Goal: Transaction & Acquisition: Purchase product/service

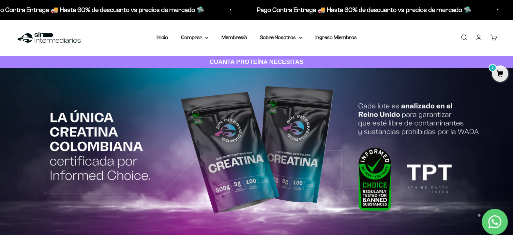
click at [7, 121] on img at bounding box center [256, 151] width 513 height 167
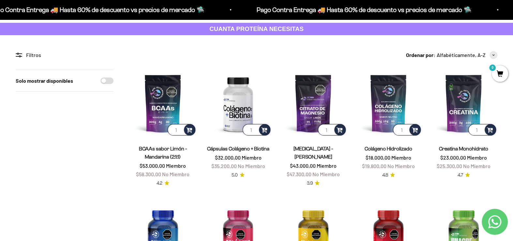
scroll to position [33, 0]
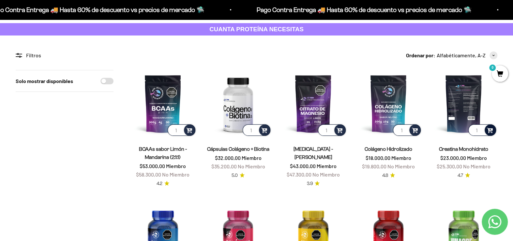
click at [490, 130] on span at bounding box center [490, 130] width 6 height 8
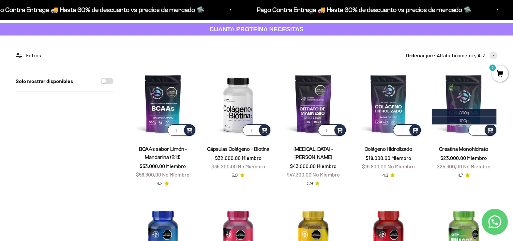
click at [452, 155] on span "$23.000,00" at bounding box center [453, 158] width 26 height 6
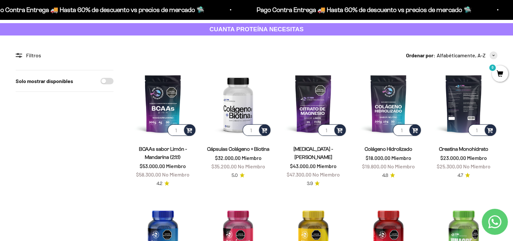
click at [465, 107] on img at bounding box center [464, 104] width 68 height 68
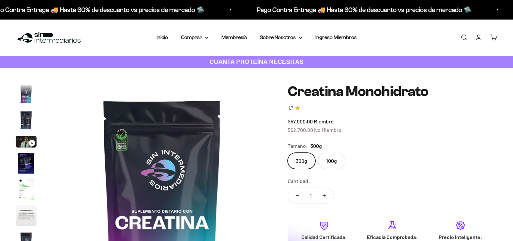
scroll to position [98, 0]
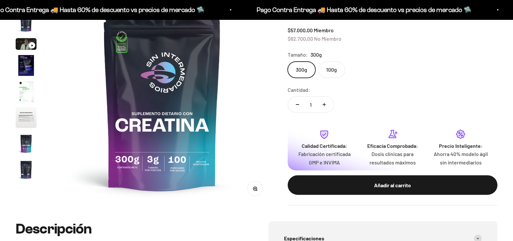
click at [301, 71] on label "300g" at bounding box center [302, 70] width 28 height 16
click at [288, 62] on input "300g" at bounding box center [287, 61] width 0 height 0
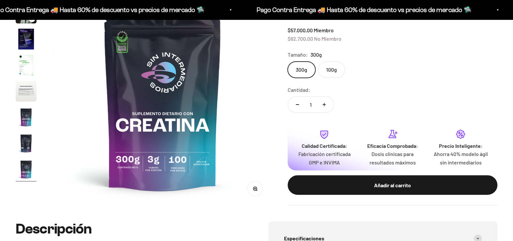
click at [341, 70] on label "100g" at bounding box center [331, 70] width 27 height 16
click at [288, 62] on input "100g" at bounding box center [287, 61] width 0 height 0
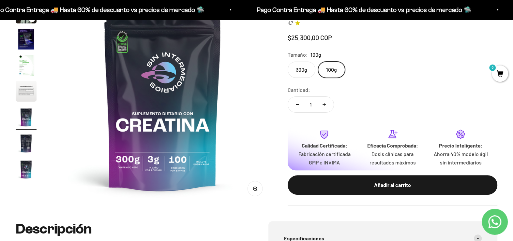
scroll to position [0, 1365]
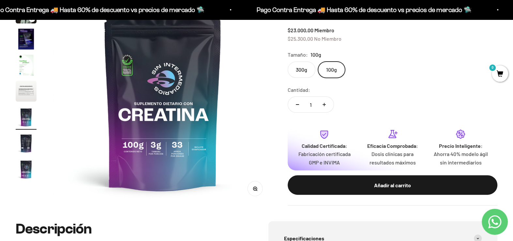
click at [305, 66] on label "300g" at bounding box center [302, 70] width 28 height 16
click at [288, 62] on input "300g" at bounding box center [287, 61] width 0 height 0
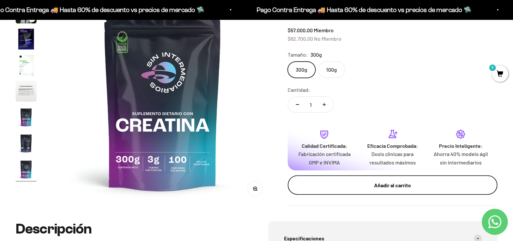
click at [392, 188] on div "Añadir al carrito" at bounding box center [393, 185] width 184 height 8
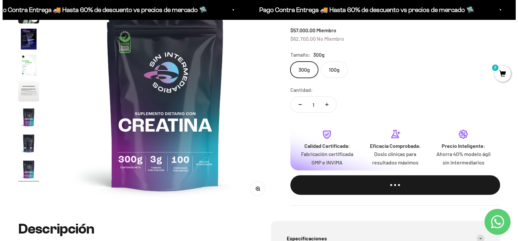
scroll to position [0, 1842]
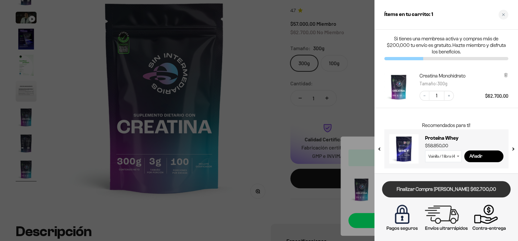
click at [444, 191] on link "Finalizar Compra [PERSON_NAME] $62.700,00" at bounding box center [446, 189] width 128 height 17
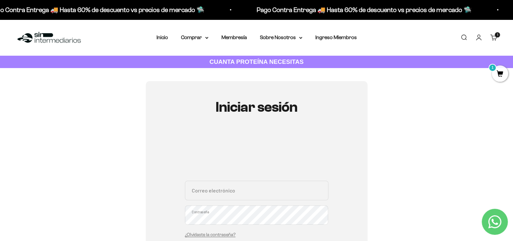
click at [500, 72] on span "1" at bounding box center [500, 74] width 16 height 16
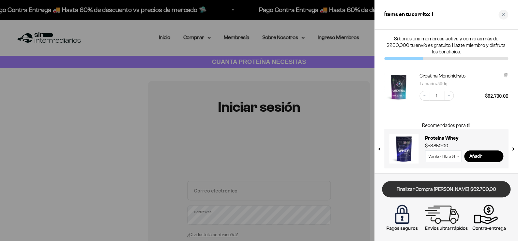
click at [451, 189] on link "Finalizar Compra [PERSON_NAME] $62.700,00" at bounding box center [446, 189] width 128 height 17
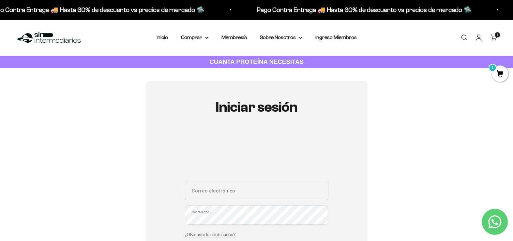
click at [234, 193] on input "Correo electrónico" at bounding box center [256, 191] width 143 height 20
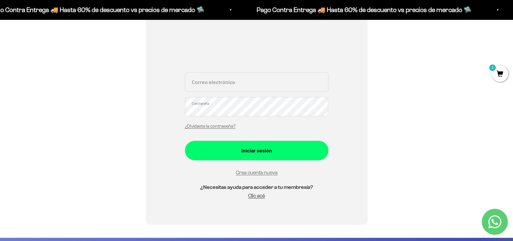
scroll to position [130, 0]
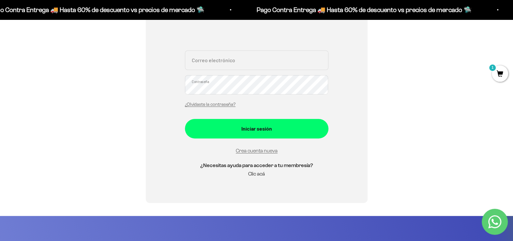
click at [256, 175] on link "Clic acá" at bounding box center [256, 174] width 17 height 6
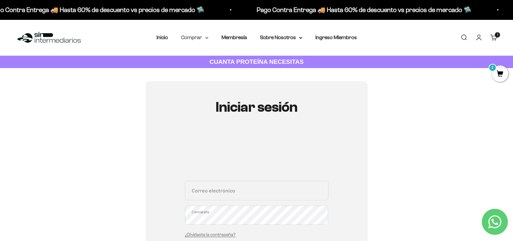
click at [192, 37] on summary "Comprar" at bounding box center [194, 37] width 27 height 8
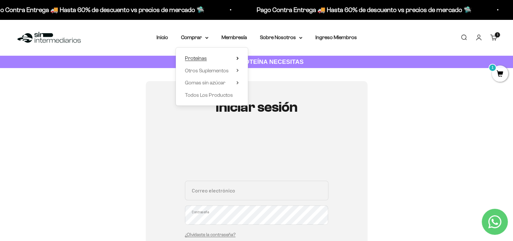
click at [238, 59] on icon at bounding box center [237, 58] width 2 height 3
click at [237, 71] on icon at bounding box center [237, 70] width 2 height 3
click at [235, 83] on summary "Gomas sin azúcar" at bounding box center [212, 83] width 54 height 8
click at [238, 57] on icon at bounding box center [237, 58] width 2 height 3
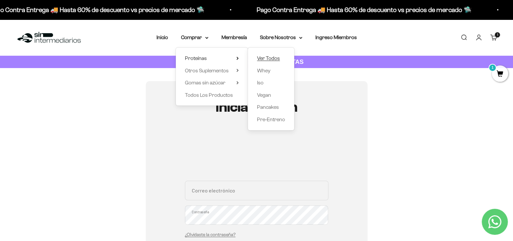
click at [274, 57] on span "Ver Todos" at bounding box center [268, 58] width 23 height 6
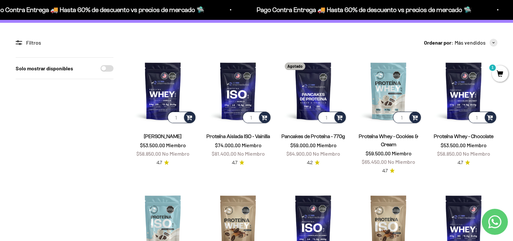
scroll to position [163, 0]
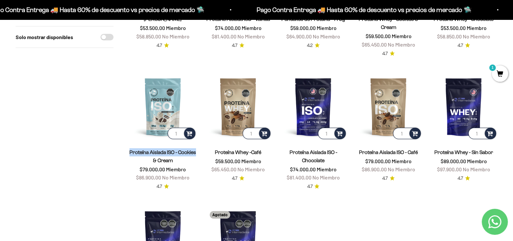
drag, startPoint x: 197, startPoint y: 153, endPoint x: 125, endPoint y: 153, distance: 72.1
click at [125, 153] on div "Filtros Ordenar por Características Más vendidos Alfabéticamente, A-Z Alfabétic…" at bounding box center [257, 118] width 482 height 394
copy link "Proteína Aislada ISO - Cookies"
click at [0, 113] on section "Filtros Ordenar por Características Más vendidos Alfabéticamente, A-Z Alfabétic…" at bounding box center [256, 125] width 513 height 441
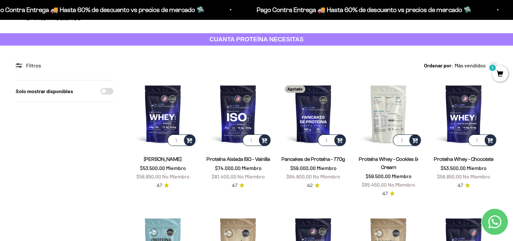
scroll to position [0, 0]
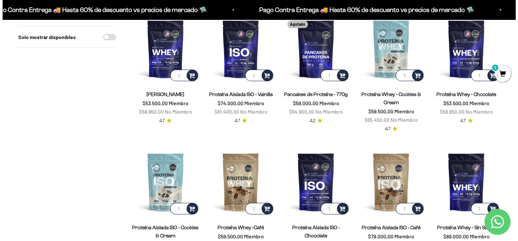
scroll to position [196, 0]
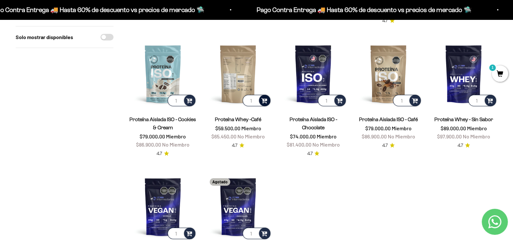
drag, startPoint x: 264, startPoint y: 99, endPoint x: 272, endPoint y: 109, distance: 12.1
click at [265, 100] on span at bounding box center [264, 101] width 6 height 8
click at [233, 89] on span "Café / 2 libras (910g)" at bounding box center [238, 90] width 37 height 5
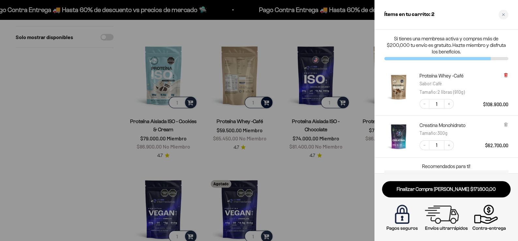
click at [507, 76] on icon at bounding box center [505, 75] width 5 height 5
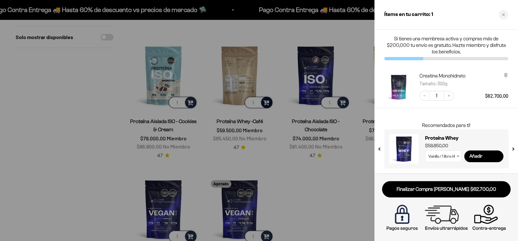
click at [264, 100] on div at bounding box center [259, 120] width 518 height 241
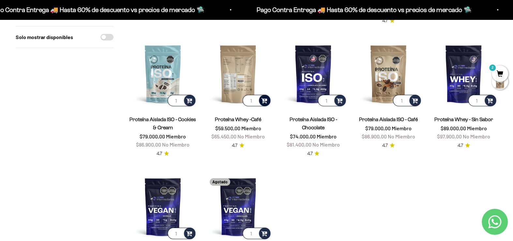
click at [266, 100] on span at bounding box center [264, 101] width 6 height 8
click at [236, 84] on span "Café / 1 libra (460g)" at bounding box center [238, 83] width 35 height 5
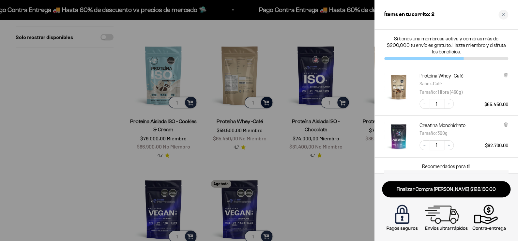
click at [24, 93] on div at bounding box center [259, 120] width 518 height 241
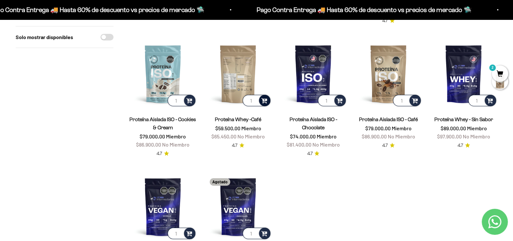
click at [500, 71] on span "2" at bounding box center [500, 74] width 16 height 16
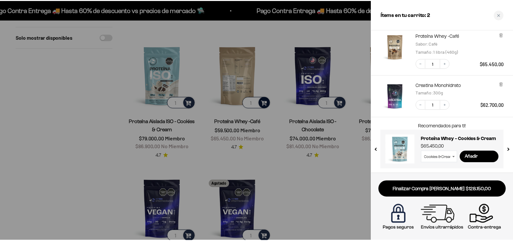
scroll to position [41, 0]
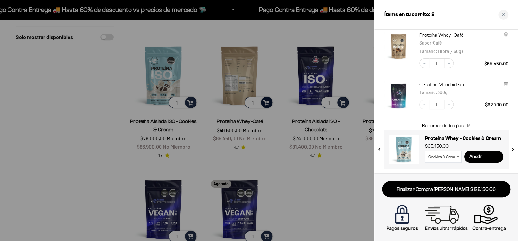
click at [99, 102] on div at bounding box center [259, 120] width 518 height 241
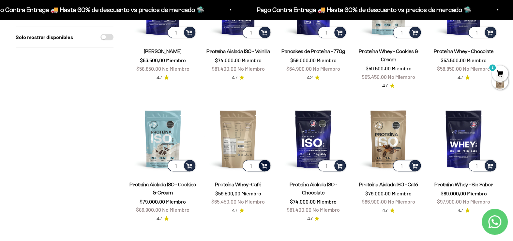
scroll to position [0, 0]
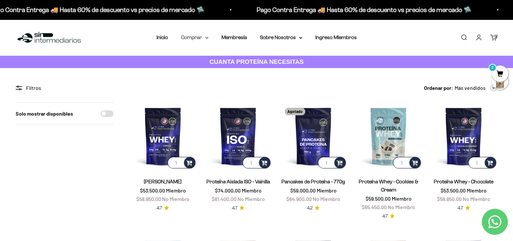
click at [206, 39] on summary "Comprar" at bounding box center [194, 37] width 27 height 8
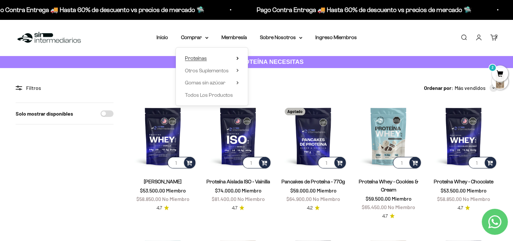
click at [237, 57] on icon at bounding box center [237, 58] width 2 height 3
